Goal: Task Accomplishment & Management: Use online tool/utility

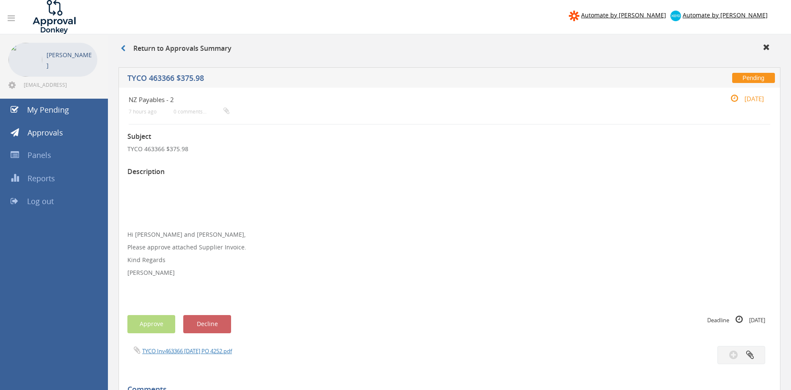
scroll to position [129, 0]
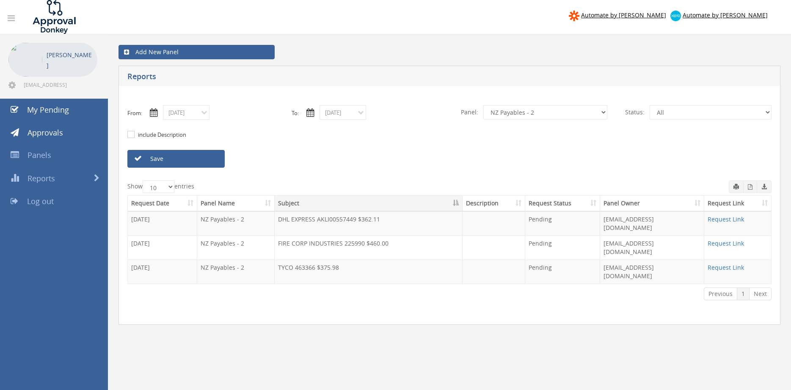
select select "number:9741"
click at [190, 110] on input "08/27/2025" at bounding box center [186, 112] width 47 height 15
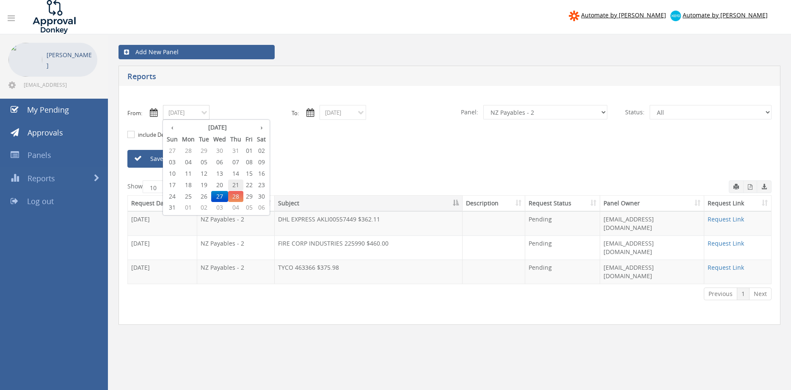
click at [236, 185] on span "21" at bounding box center [235, 184] width 15 height 11
type input "08/21/2025"
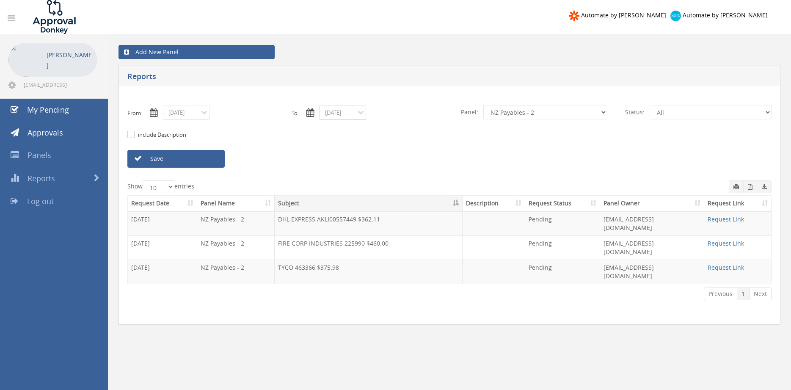
click at [332, 115] on input "08/27/2025" at bounding box center [342, 112] width 47 height 15
click at [393, 184] on span "21" at bounding box center [392, 184] width 15 height 11
type input "08/21/2025"
click at [483, 105] on select "All Alarm Credits RG - 3 NZ Utilities Cable and SAI Global NZ Alarms-1 NZ FX Pa…" at bounding box center [545, 112] width 124 height 14
select select "number:9632"
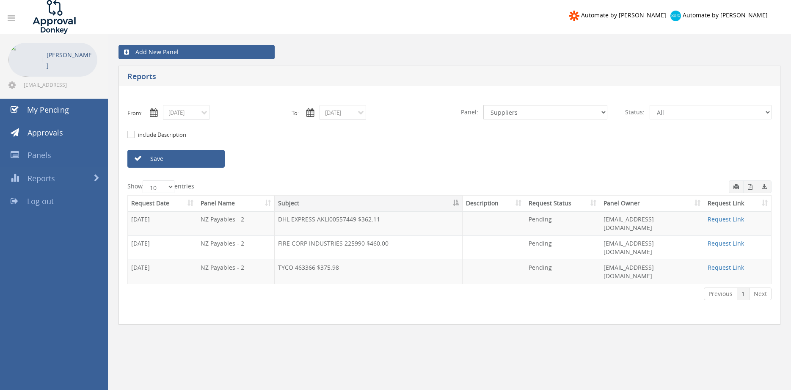
click option "Suppliers" at bounding box center [0, 0] width 0 height 0
click at [203, 154] on link "Save" at bounding box center [175, 159] width 97 height 18
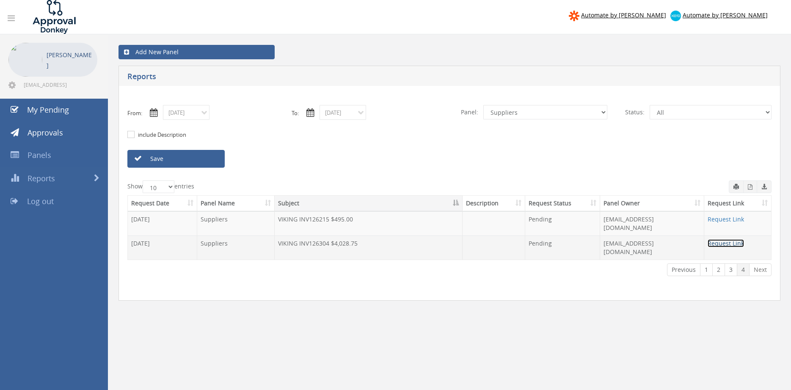
click at [725, 239] on link "Request Link" at bounding box center [725, 243] width 36 height 8
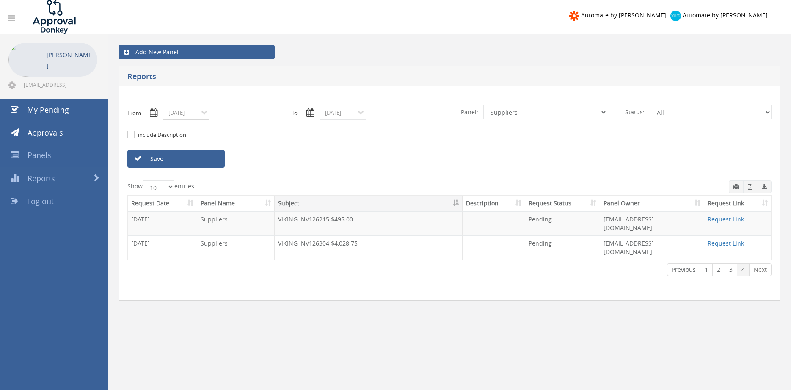
click at [194, 112] on input "08/21/2025" at bounding box center [186, 112] width 47 height 15
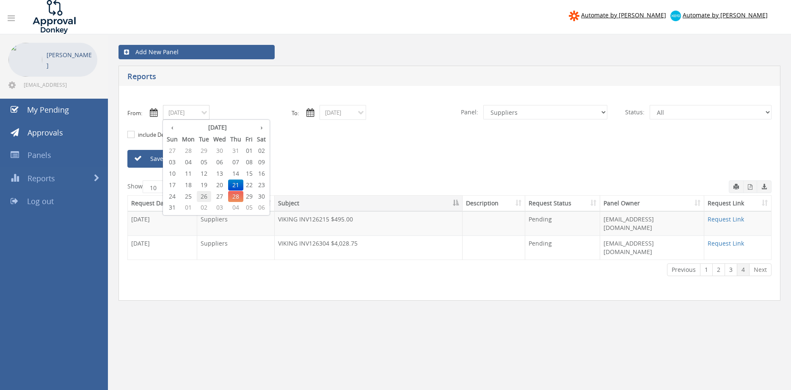
click at [203, 195] on span "26" at bounding box center [204, 196] width 14 height 11
type input "08/26/2025"
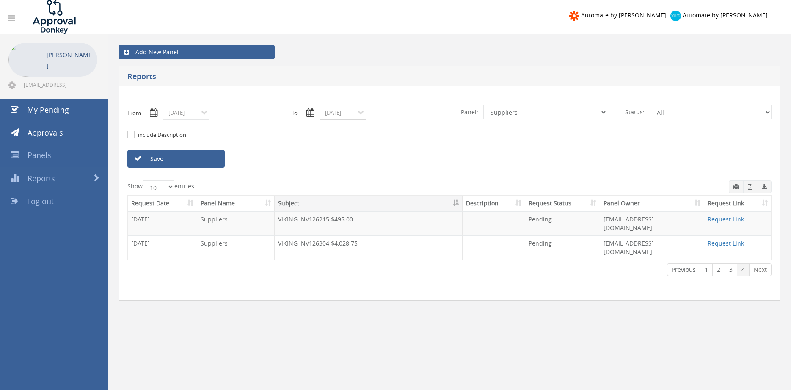
click at [335, 114] on input "08/21/2025" at bounding box center [342, 112] width 47 height 15
click at [359, 195] on span "26" at bounding box center [360, 196] width 14 height 11
type input "08/26/2025"
drag, startPoint x: 209, startPoint y: 157, endPoint x: 283, endPoint y: 170, distance: 75.3
click at [209, 157] on link "Save" at bounding box center [175, 159] width 97 height 18
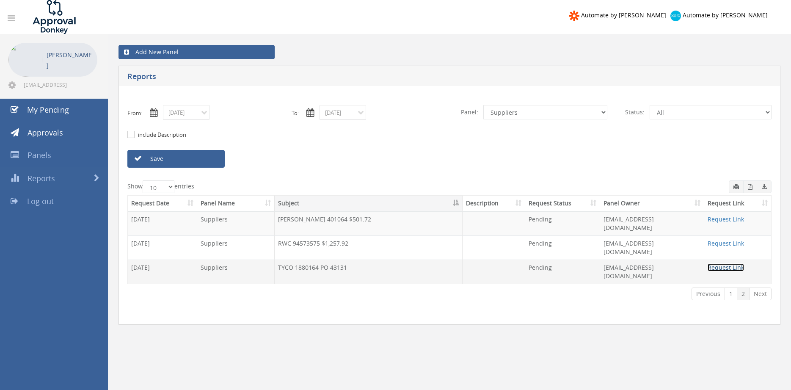
click at [715, 263] on link "Request Link" at bounding box center [725, 267] width 36 height 8
drag, startPoint x: 195, startPoint y: 114, endPoint x: 200, endPoint y: 119, distance: 7.2
click at [195, 115] on input "08/26/2025" at bounding box center [186, 112] width 47 height 15
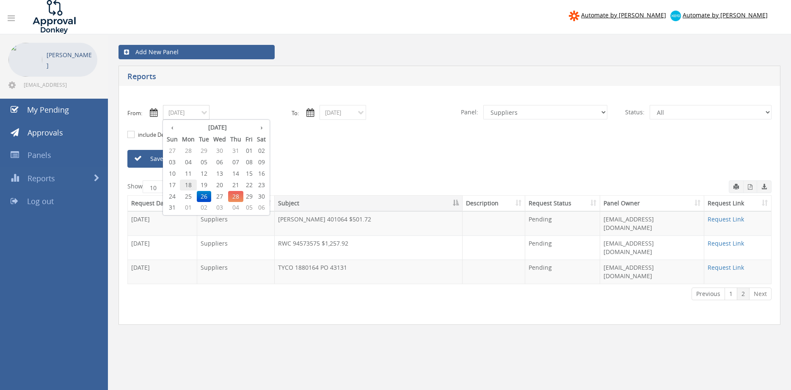
click at [189, 183] on span "18" at bounding box center [188, 184] width 17 height 11
type input "08/18/2025"
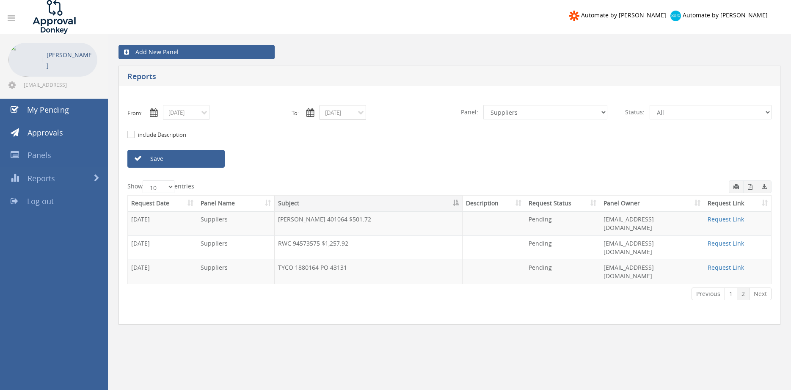
click at [328, 114] on input "08/26/2025" at bounding box center [342, 112] width 47 height 15
click at [346, 184] on span "18" at bounding box center [344, 184] width 17 height 11
type input "08/18/2025"
click at [483, 105] on select "All Alarm Credits RG - 3 NZ Utilities Cable and SAI Global NZ Alarms-1 NZ FX Pa…" at bounding box center [545, 112] width 124 height 14
select select "number:9744"
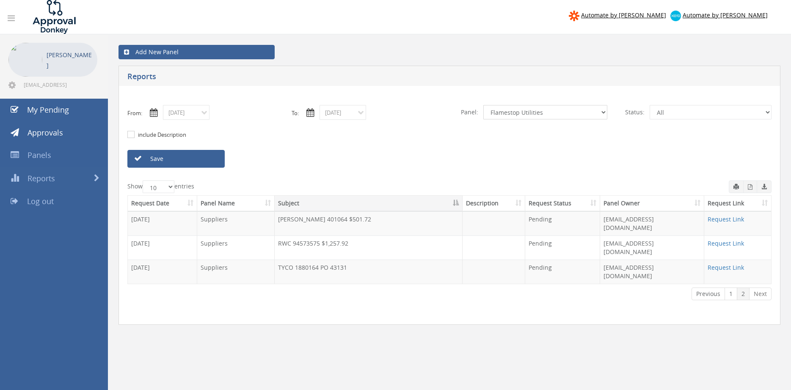
click option "Flamestop Utilities" at bounding box center [0, 0] width 0 height 0
click at [196, 161] on link "Save" at bounding box center [175, 159] width 97 height 18
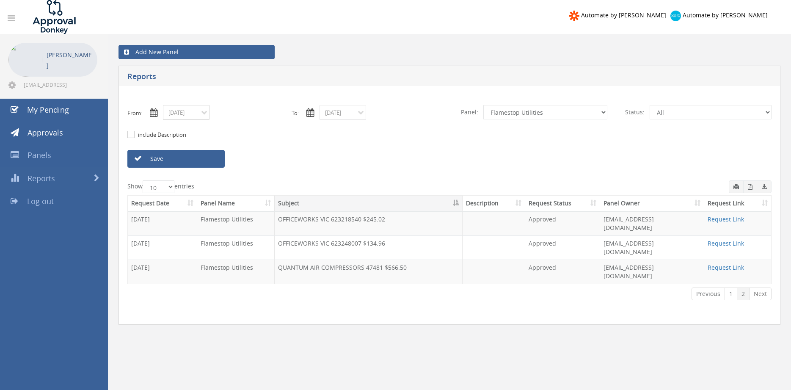
click at [194, 114] on input "08/18/2025" at bounding box center [186, 112] width 47 height 15
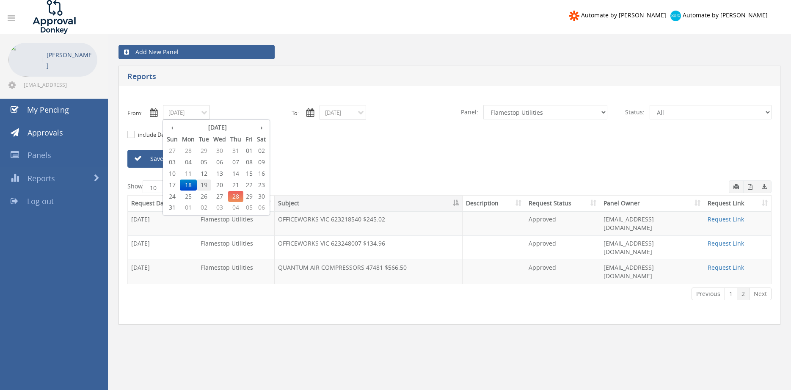
click at [205, 185] on span "19" at bounding box center [204, 184] width 14 height 11
type input "08/19/2025"
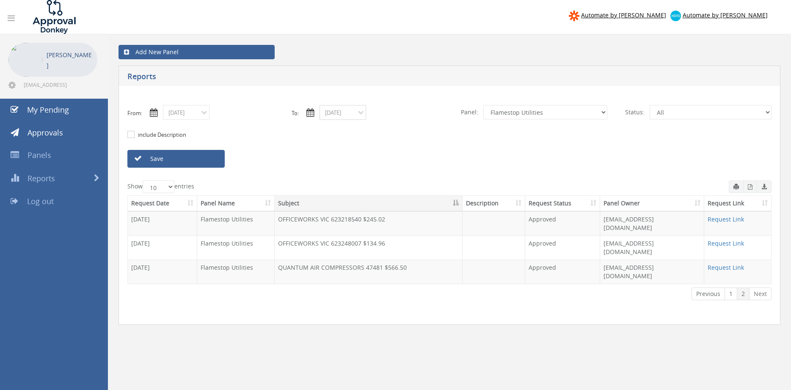
click at [346, 113] on input "08/18/2025" at bounding box center [342, 112] width 47 height 15
click at [362, 183] on span "19" at bounding box center [360, 184] width 14 height 11
type input "08/19/2025"
click at [210, 159] on link "Save" at bounding box center [175, 159] width 97 height 18
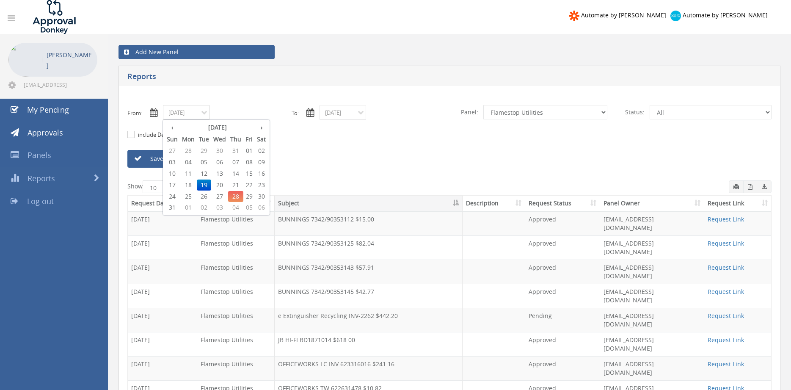
click at [198, 113] on input "08/19/2025" at bounding box center [186, 112] width 47 height 15
click at [237, 184] on span "21" at bounding box center [235, 184] width 15 height 11
type input "08/21/2025"
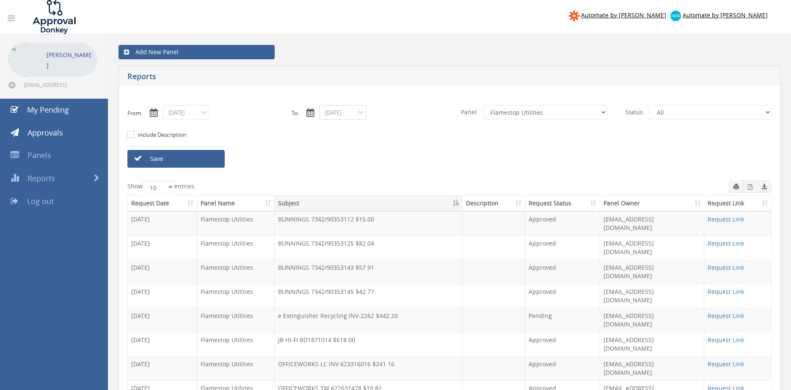
click at [344, 114] on input "08/19/2025" at bounding box center [342, 112] width 47 height 15
click at [393, 185] on span "21" at bounding box center [392, 184] width 15 height 11
type input "08/21/2025"
click at [198, 156] on link "Save" at bounding box center [175, 159] width 97 height 18
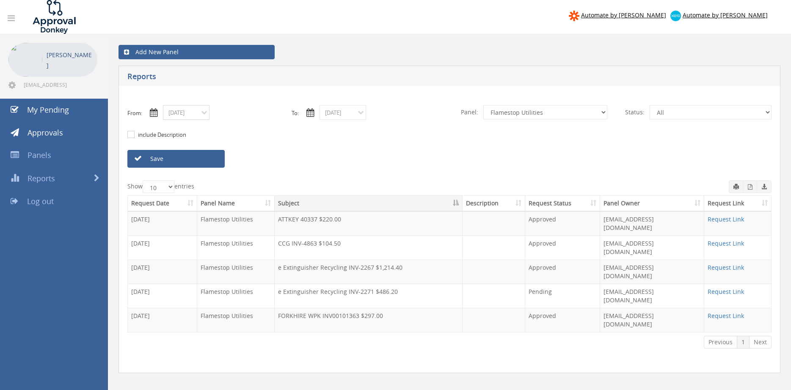
click at [195, 114] on input "08/21/2025" at bounding box center [186, 112] width 47 height 15
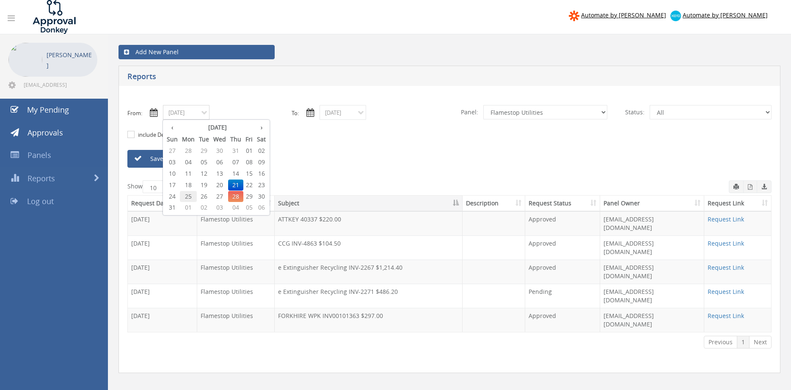
click at [192, 193] on span "25" at bounding box center [188, 196] width 17 height 11
type input "08/25/2025"
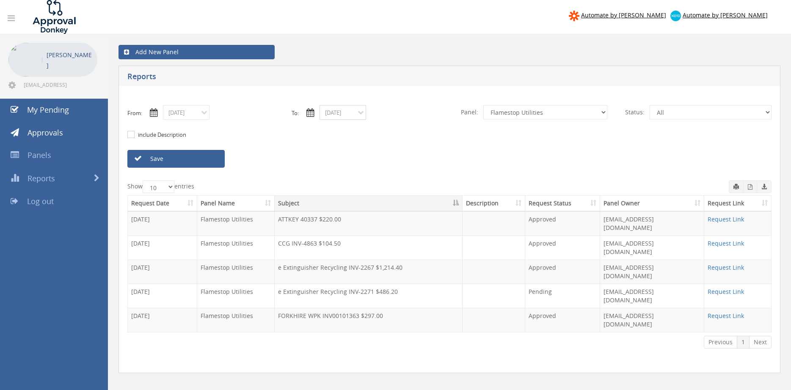
click at [331, 113] on input "08/21/2025" at bounding box center [342, 112] width 47 height 15
click at [342, 195] on span "25" at bounding box center [344, 196] width 17 height 11
type input "08/25/2025"
click at [199, 160] on link "Save" at bounding box center [175, 159] width 97 height 18
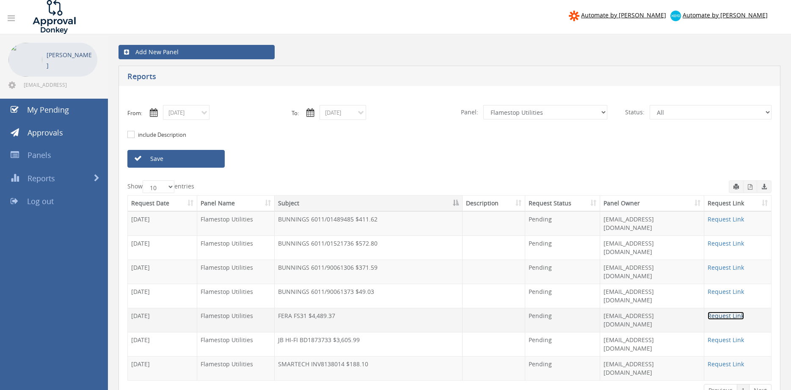
click at [723, 311] on link "Request Link" at bounding box center [725, 315] width 36 height 8
click at [198, 114] on input "08/25/2025" at bounding box center [186, 112] width 47 height 15
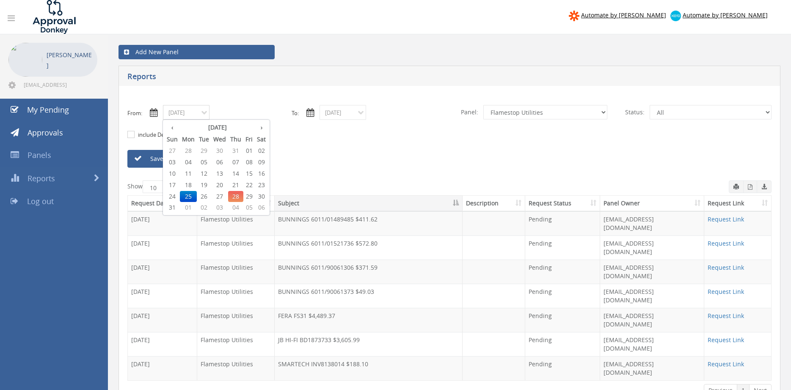
drag, startPoint x: 207, startPoint y: 195, endPoint x: 232, endPoint y: 185, distance: 27.1
click at [207, 195] on span "26" at bounding box center [204, 196] width 14 height 11
type input "08/26/2025"
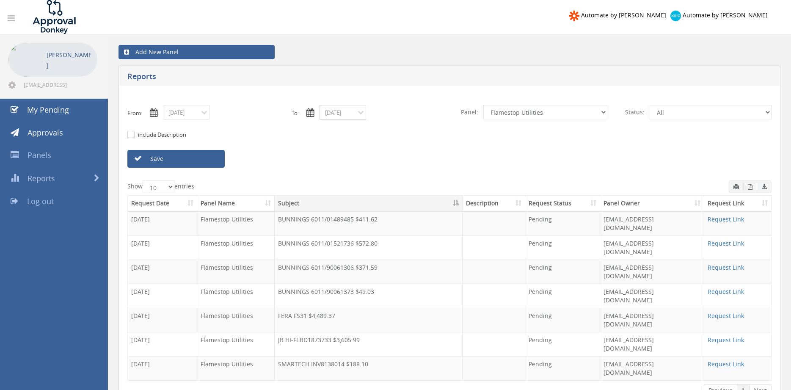
click at [351, 115] on input "08/25/2025" at bounding box center [342, 112] width 47 height 15
click at [362, 194] on span "26" at bounding box center [360, 196] width 14 height 11
type input "08/26/2025"
click at [210, 159] on link "Save" at bounding box center [175, 159] width 97 height 18
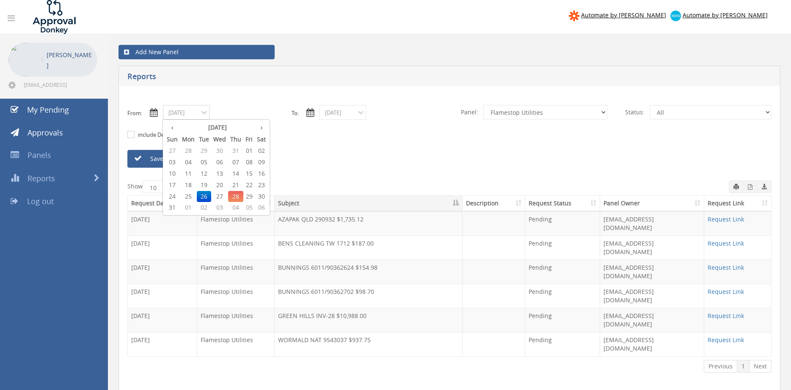
click at [206, 116] on input "08/26/2025" at bounding box center [186, 112] width 47 height 15
click at [225, 193] on span "27" at bounding box center [219, 196] width 17 height 11
type input "08/27/2025"
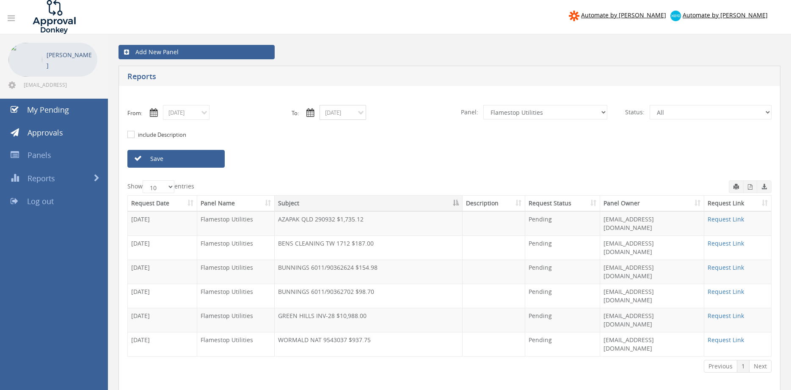
click at [336, 110] on input "08/26/2025" at bounding box center [342, 112] width 47 height 15
drag, startPoint x: 377, startPoint y: 192, endPoint x: 296, endPoint y: 176, distance: 82.5
click at [377, 193] on span "27" at bounding box center [376, 196] width 17 height 11
type input "08/27/2025"
click at [216, 161] on link "Save" at bounding box center [175, 159] width 97 height 18
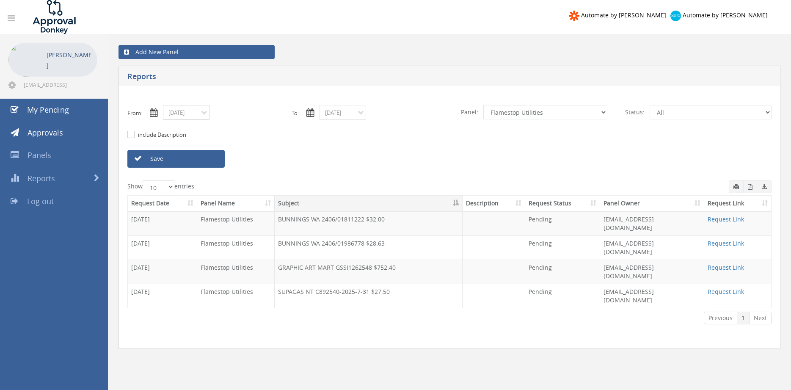
click at [201, 116] on input "08/27/2025" at bounding box center [186, 112] width 47 height 15
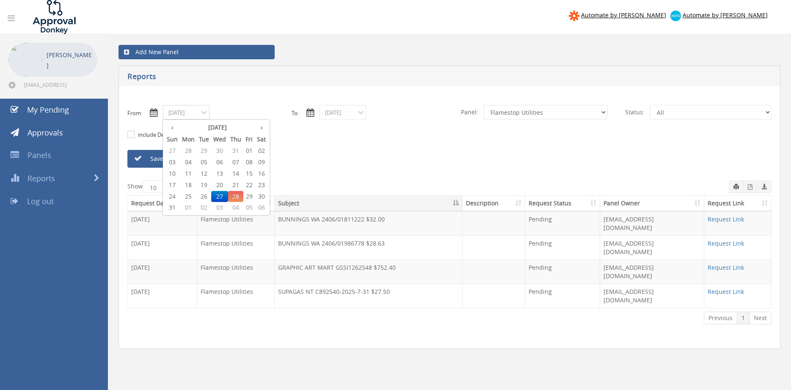
click at [206, 196] on span "26" at bounding box center [204, 196] width 14 height 11
type input "08/26/2025"
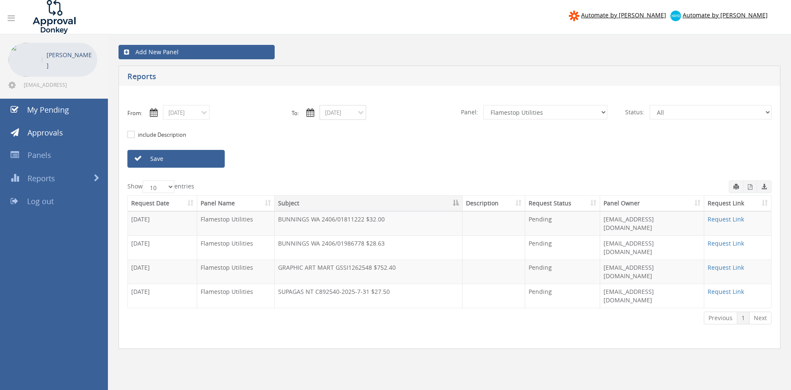
click at [349, 107] on input "08/27/2025" at bounding box center [342, 112] width 47 height 15
click at [362, 192] on span "26" at bounding box center [360, 196] width 14 height 11
type input "08/26/2025"
click at [483, 105] on select "All Alarm Credits RG - 3 NZ Utilities Cable and SAI Global NZ Alarms-1 NZ FX Pa…" at bounding box center [545, 112] width 124 height 14
select select "number:9680"
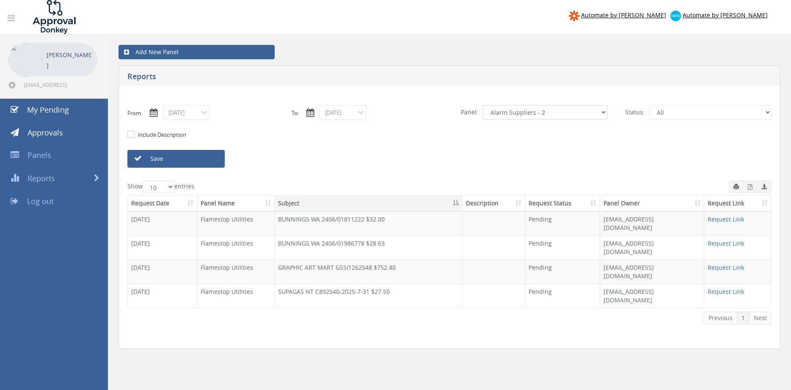
click option "Alarm Suppliers - 2" at bounding box center [0, 0] width 0 height 0
click at [211, 160] on link "Save" at bounding box center [175, 159] width 97 height 18
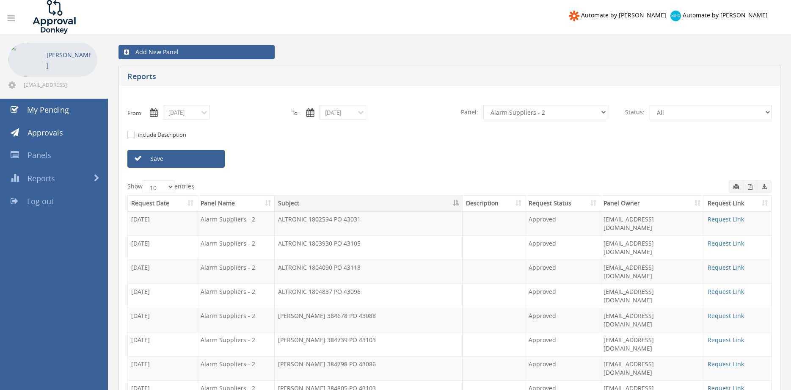
click at [747, 188] on button "button" at bounding box center [750, 186] width 14 height 13
click at [187, 118] on input "08/26/2025" at bounding box center [186, 112] width 47 height 15
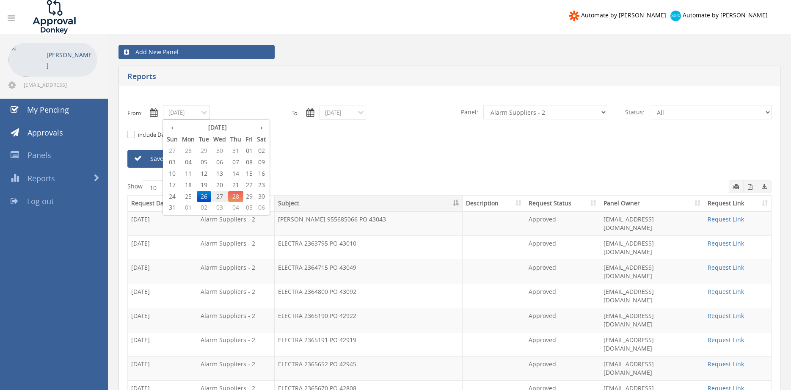
click at [223, 195] on span "27" at bounding box center [219, 196] width 17 height 11
type input "08/27/2025"
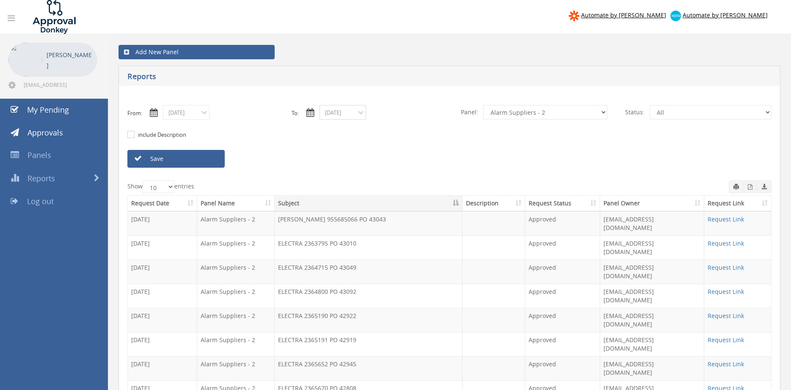
click at [346, 112] on input "08/26/2025" at bounding box center [342, 112] width 47 height 15
click at [375, 198] on span "27" at bounding box center [376, 196] width 17 height 11
type input "08/27/2025"
click at [213, 157] on link "Save" at bounding box center [175, 159] width 97 height 18
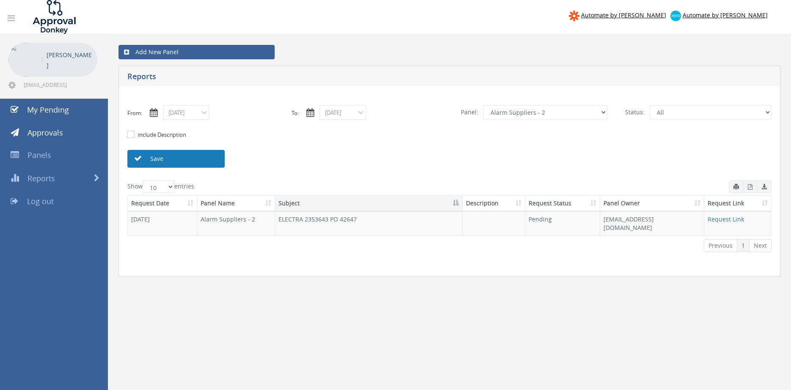
click at [180, 161] on link "Save" at bounding box center [175, 159] width 97 height 18
click at [483, 105] on select "All Alarm Credits RG - 3 NZ Utilities Cable and SAI Global NZ Alarms-1 NZ FX Pa…" at bounding box center [545, 112] width 124 height 14
select select "number:13144"
click option "Alarm Credits RG - 3" at bounding box center [0, 0] width 0 height 0
click at [206, 159] on link "Save" at bounding box center [175, 159] width 97 height 18
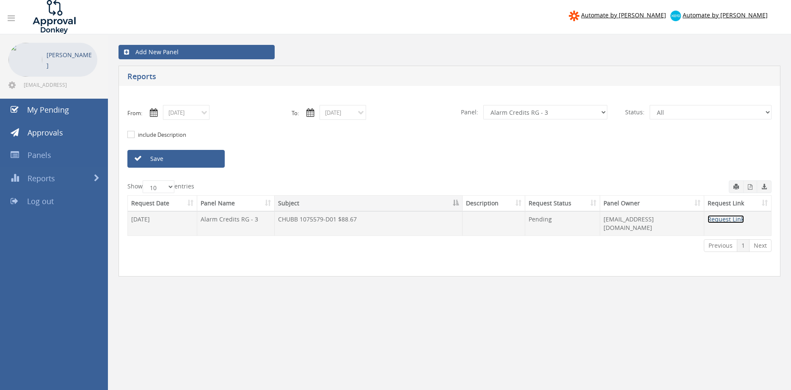
click at [735, 221] on link "Request Link" at bounding box center [725, 219] width 36 height 8
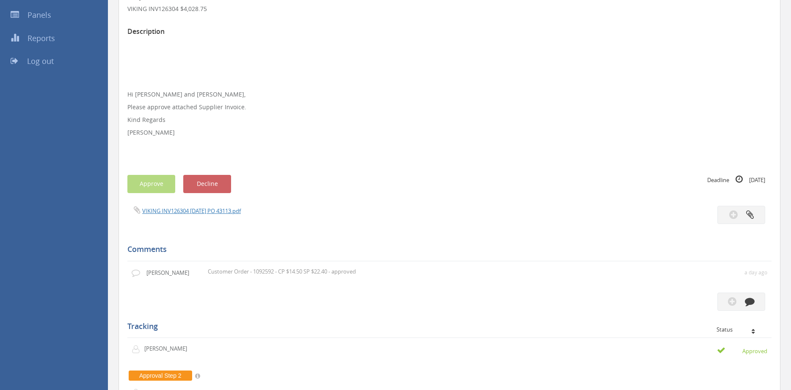
scroll to position [135, 0]
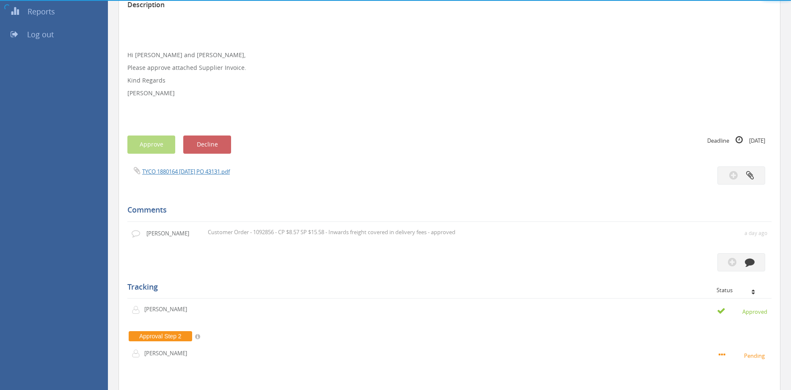
scroll to position [173, 0]
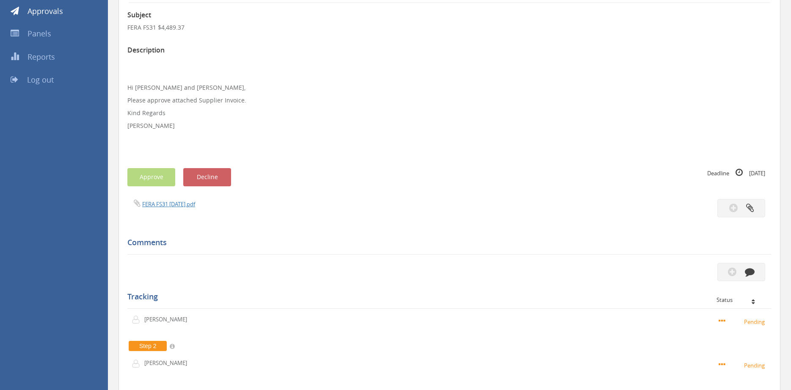
scroll to position [121, 0]
